Goal: Find specific page/section: Find specific page/section

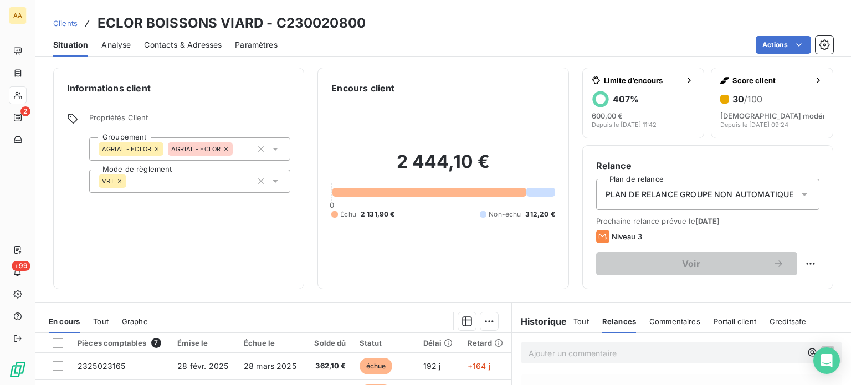
scroll to position [74, 0]
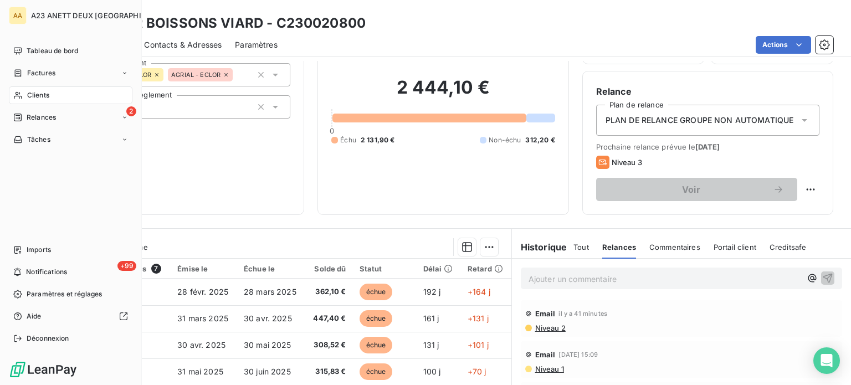
click at [29, 97] on span "Clients" at bounding box center [38, 95] width 22 height 10
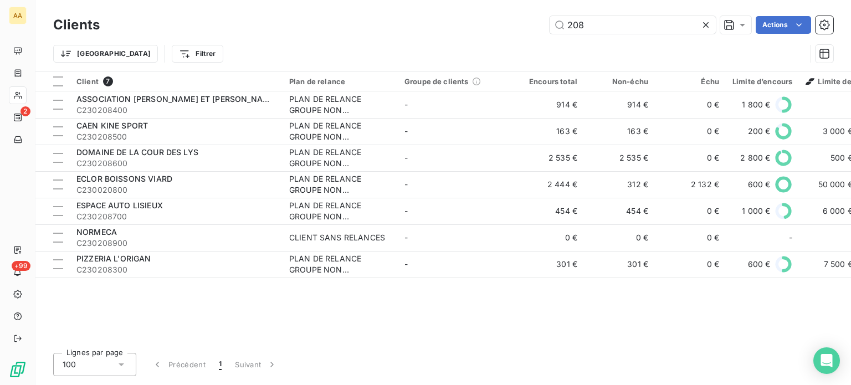
drag, startPoint x: 603, startPoint y: 26, endPoint x: 470, endPoint y: 21, distance: 133.1
click at [475, 22] on div "208 Actions" at bounding box center [473, 25] width 720 height 18
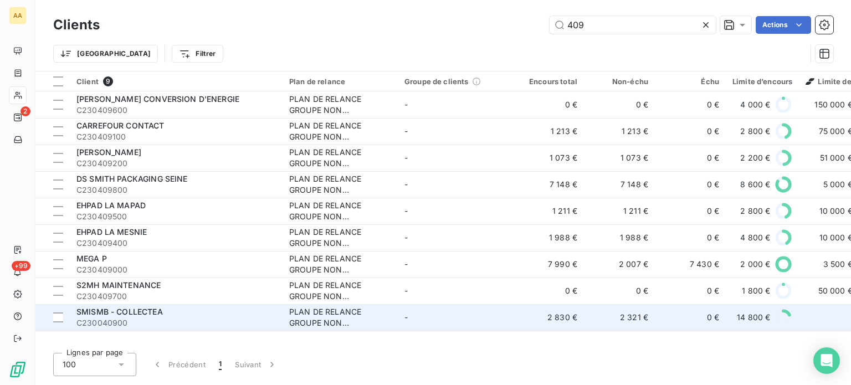
type input "409"
click at [137, 323] on span "C230040900" at bounding box center [175, 323] width 199 height 11
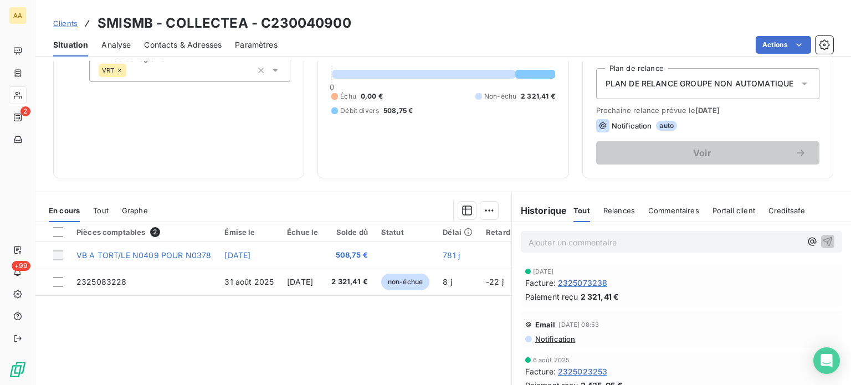
scroll to position [166, 0]
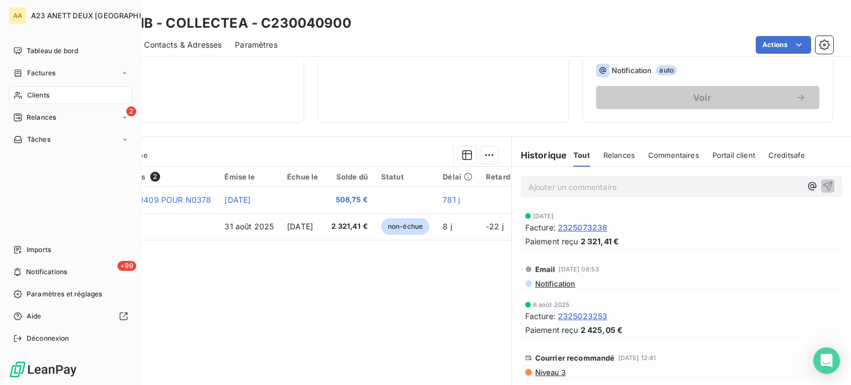
click at [33, 94] on span "Clients" at bounding box center [38, 95] width 22 height 10
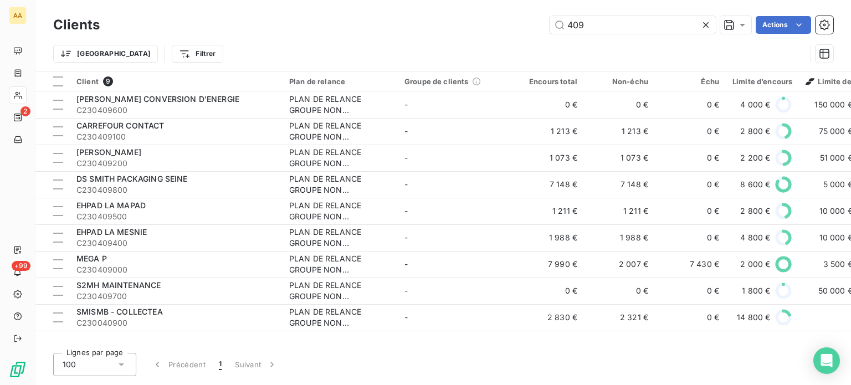
drag, startPoint x: 613, startPoint y: 28, endPoint x: 299, endPoint y: -55, distance: 324.3
click at [299, 0] on html "AA 2 +99 Clients 409 Actions Trier Filtrer Client 9 Plan de relance Groupe de c…" at bounding box center [425, 192] width 851 height 385
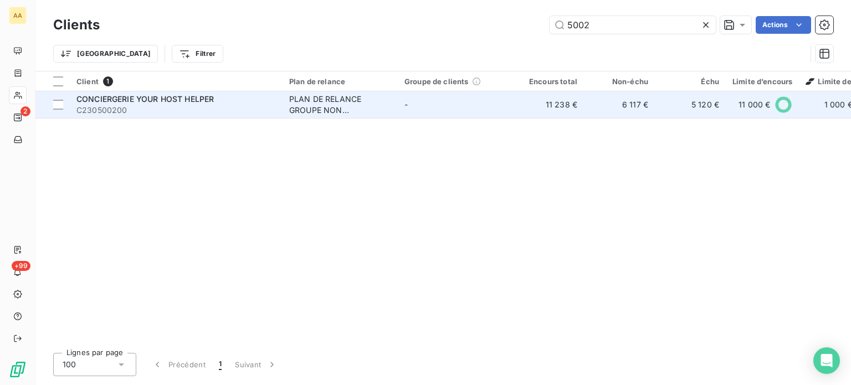
type input "5002"
click at [161, 96] on span "CONCIERGERIE YOUR HOST HELPER" at bounding box center [144, 98] width 137 height 9
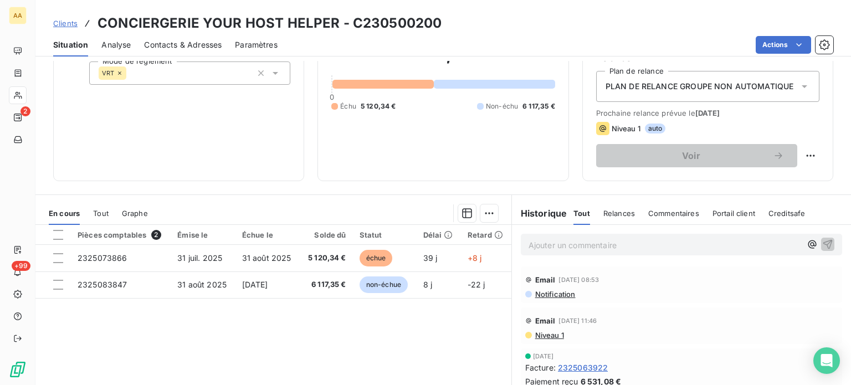
scroll to position [111, 0]
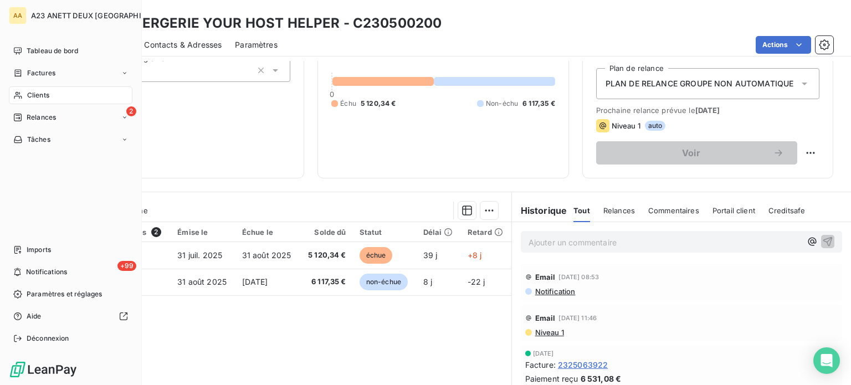
click at [38, 96] on span "Clients" at bounding box center [38, 95] width 22 height 10
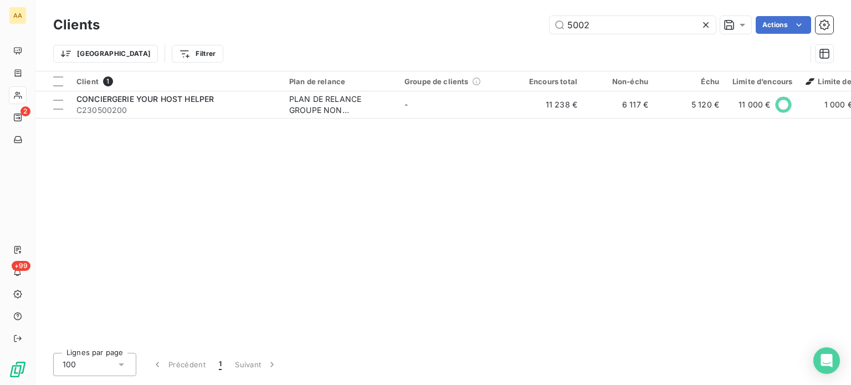
drag, startPoint x: 614, startPoint y: 30, endPoint x: 411, endPoint y: 19, distance: 203.1
click at [495, 22] on div "5002 Actions" at bounding box center [473, 25] width 720 height 18
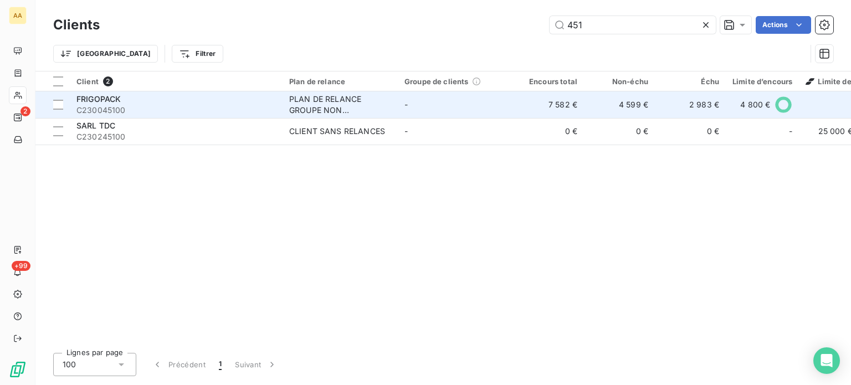
type input "451"
click at [94, 96] on span "FRIGOPACK" at bounding box center [98, 98] width 44 height 9
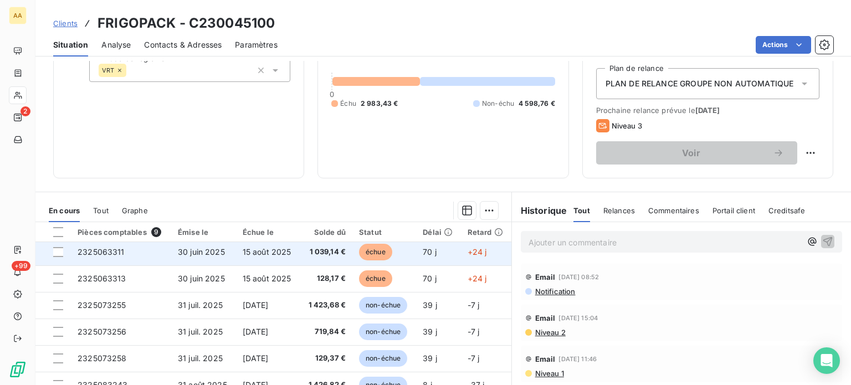
scroll to position [46, 0]
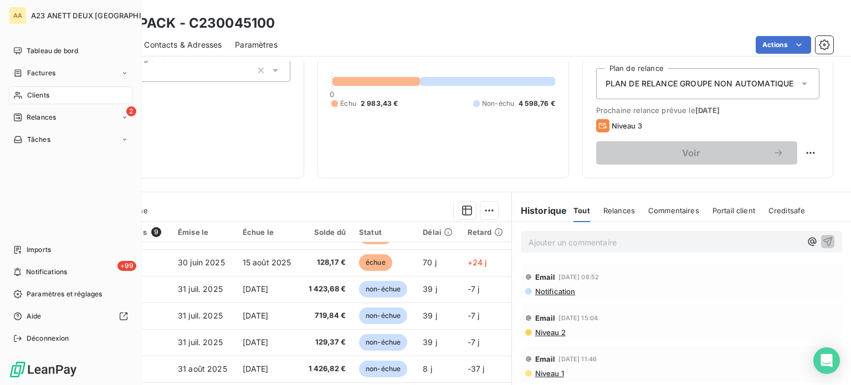
click at [24, 92] on div "Clients" at bounding box center [71, 95] width 124 height 18
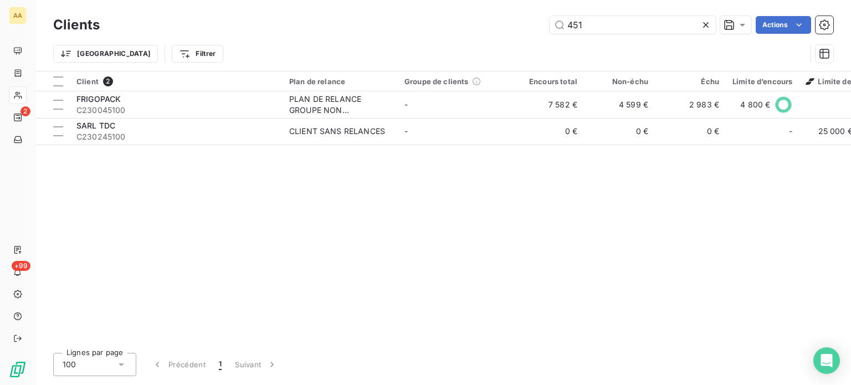
drag, startPoint x: 583, startPoint y: 20, endPoint x: 471, endPoint y: 39, distance: 114.1
click at [495, 33] on div "451 Actions" at bounding box center [473, 25] width 720 height 18
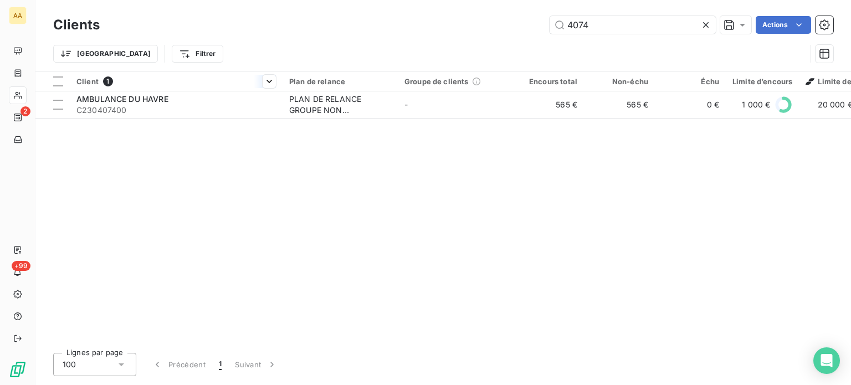
type input "4074"
click at [214, 80] on div "Client 1" at bounding box center [175, 81] width 199 height 10
click at [209, 120] on div "Client 1 Plan de relance Groupe de clients Encours total Non-échu Échu Limite d…" at bounding box center [443, 207] width 816 height 273
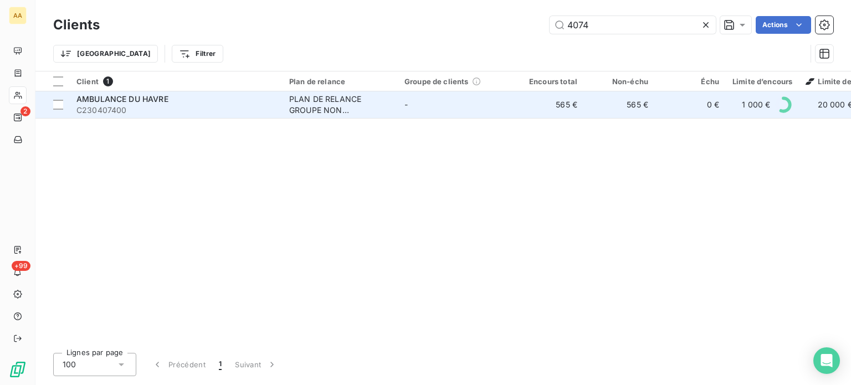
click at [211, 109] on span "C230407400" at bounding box center [175, 110] width 199 height 11
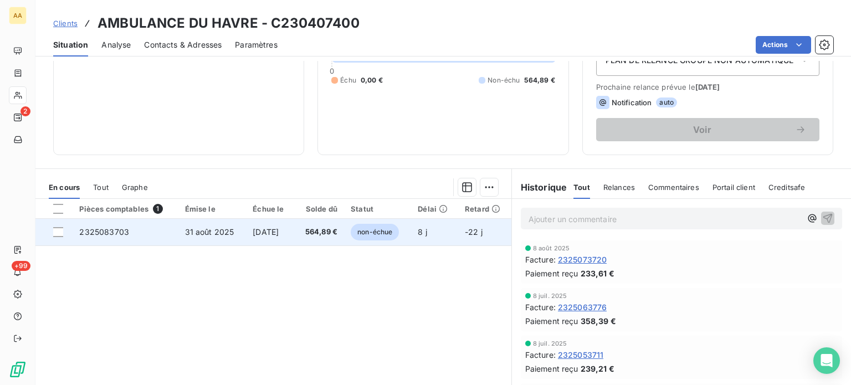
scroll to position [166, 0]
